Goal: Find specific page/section: Find specific page/section

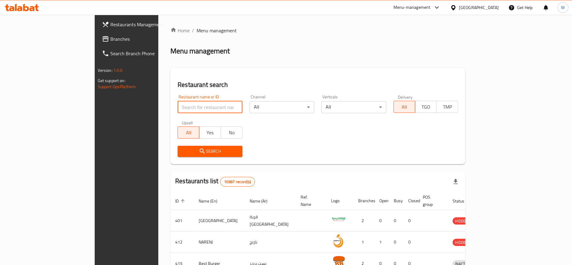
click at [177, 102] on input "search" at bounding box center [209, 107] width 65 height 12
type input "g"
click button "Search" at bounding box center [209, 151] width 65 height 11
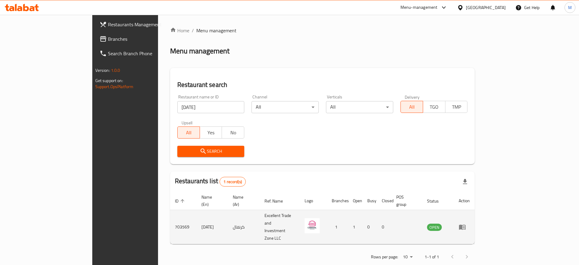
click at [170, 213] on td "703569" at bounding box center [183, 227] width 27 height 34
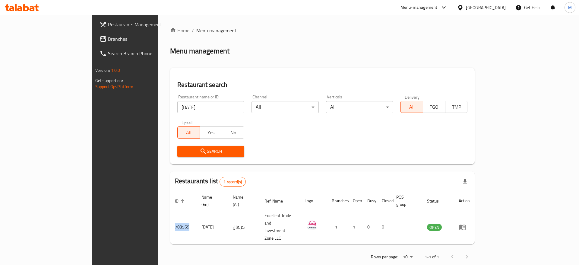
copy td "703569"
click at [177, 106] on input "[DATE]" at bounding box center [210, 107] width 67 height 12
type input "[PERSON_NAME]"
click button "Search" at bounding box center [210, 151] width 67 height 11
